Goal: Find specific page/section: Find specific page/section

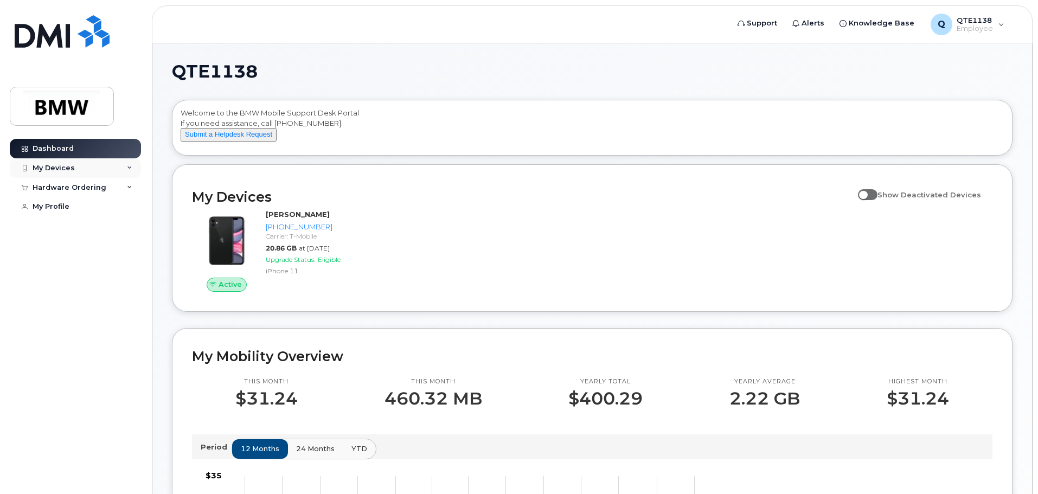
click at [64, 164] on div "My Devices" at bounding box center [54, 168] width 42 height 9
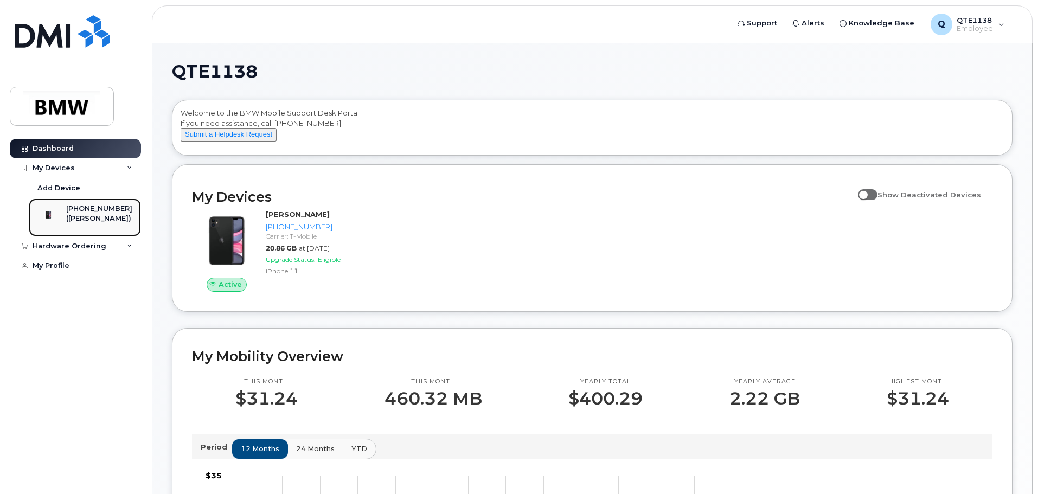
click at [112, 215] on div "([PERSON_NAME])" at bounding box center [99, 219] width 66 height 10
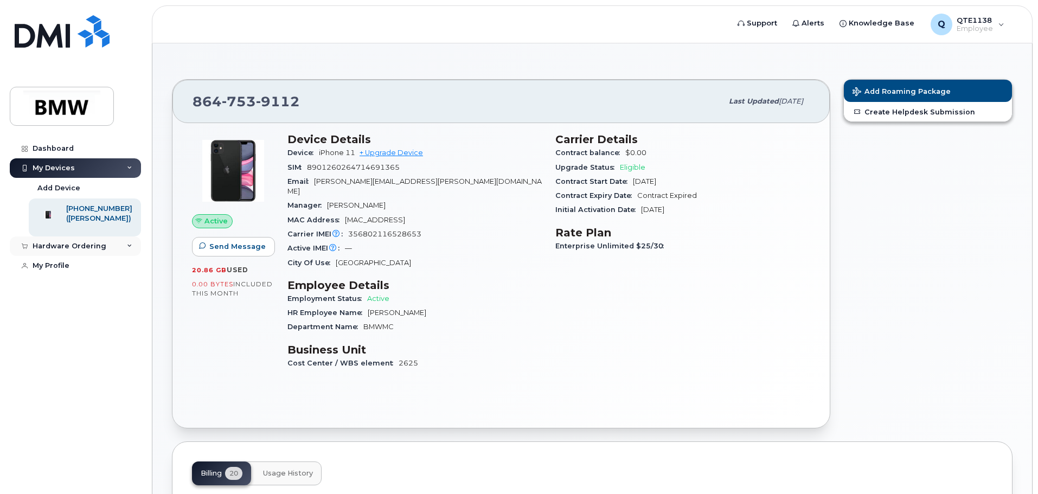
click at [72, 250] on div "Hardware Ordering" at bounding box center [70, 246] width 74 height 9
